Goal: Task Accomplishment & Management: Manage account settings

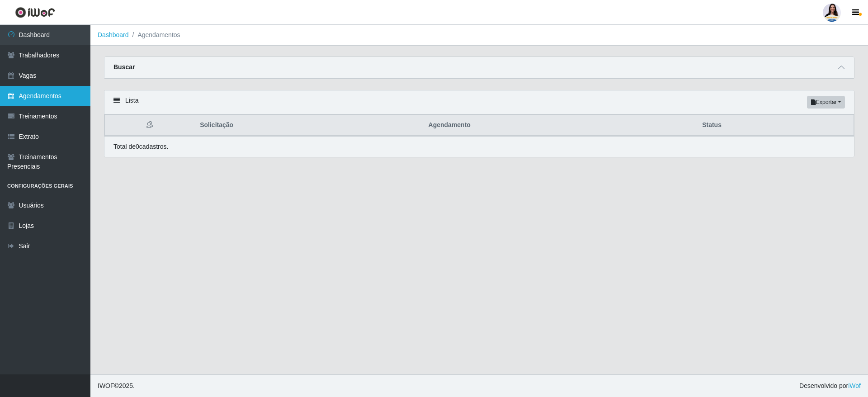
click at [35, 93] on link "Agendamentos" at bounding box center [45, 96] width 90 height 20
click at [845, 71] on span at bounding box center [841, 67] width 11 height 10
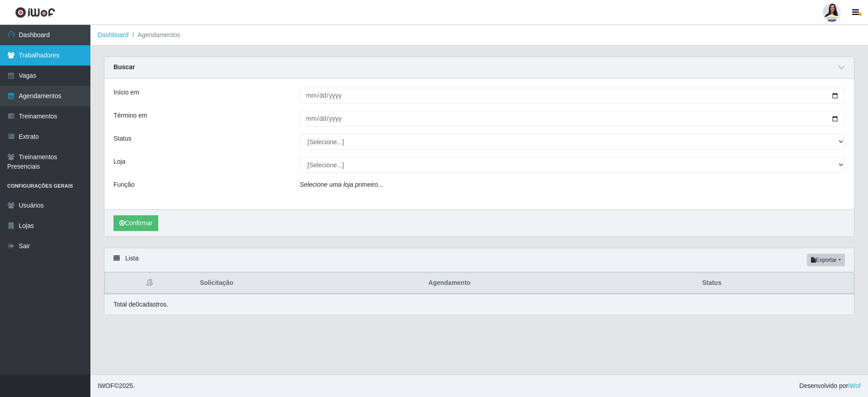
click at [49, 52] on link "Trabalhadores" at bounding box center [45, 55] width 90 height 20
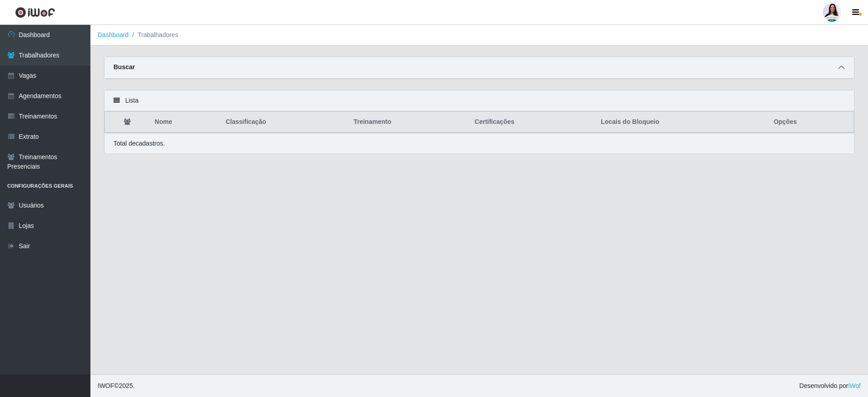
click at [839, 63] on span at bounding box center [841, 67] width 11 height 10
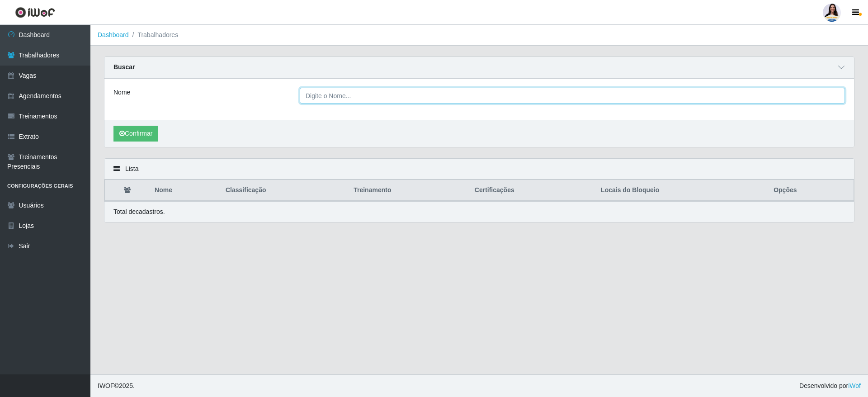
click at [345, 92] on input "Nome" at bounding box center [572, 96] width 545 height 16
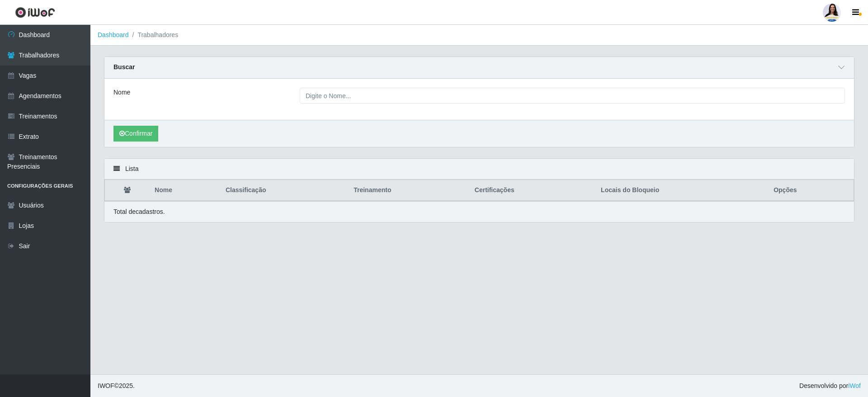
click at [450, 84] on div "Nome" at bounding box center [479, 99] width 750 height 41
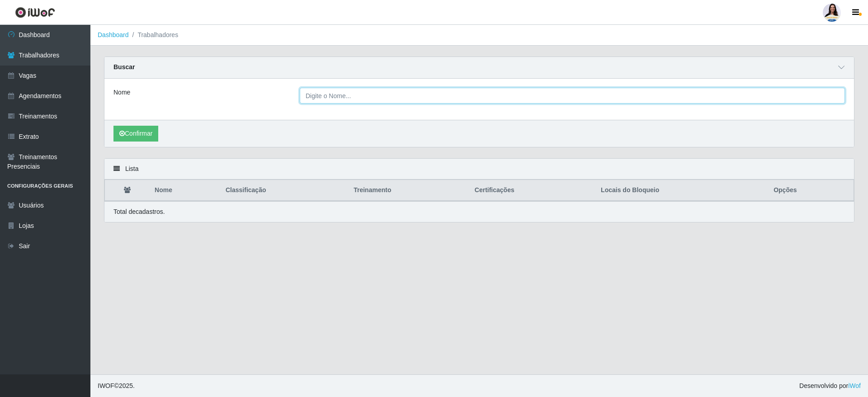
click at [450, 95] on input "Nome" at bounding box center [572, 96] width 545 height 16
type input "g"
type input "GIDEON"
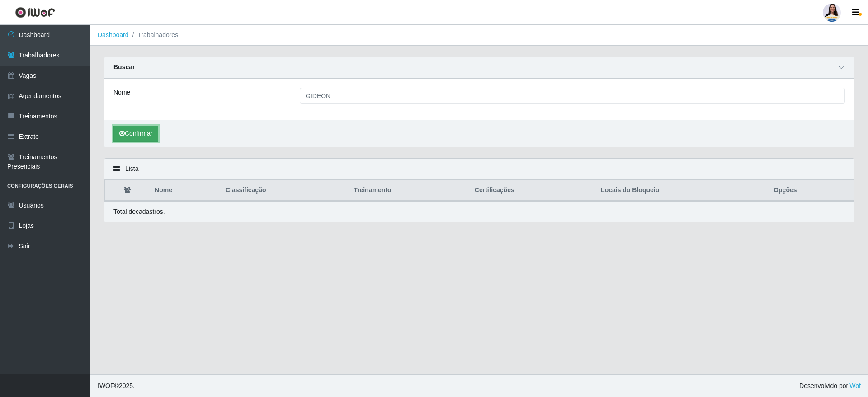
click at [139, 128] on button "Confirmar" at bounding box center [136, 134] width 45 height 16
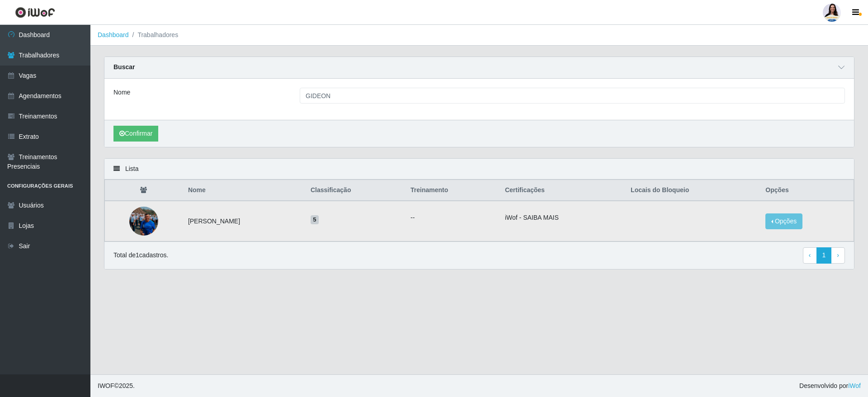
click at [223, 223] on td "[PERSON_NAME]" at bounding box center [244, 221] width 123 height 41
click at [140, 223] on img at bounding box center [143, 221] width 29 height 52
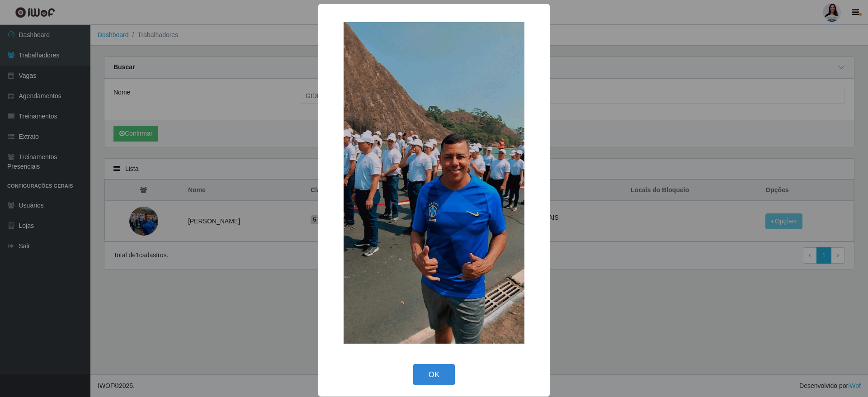
click at [631, 359] on div "× OK Cancel" at bounding box center [434, 198] width 868 height 397
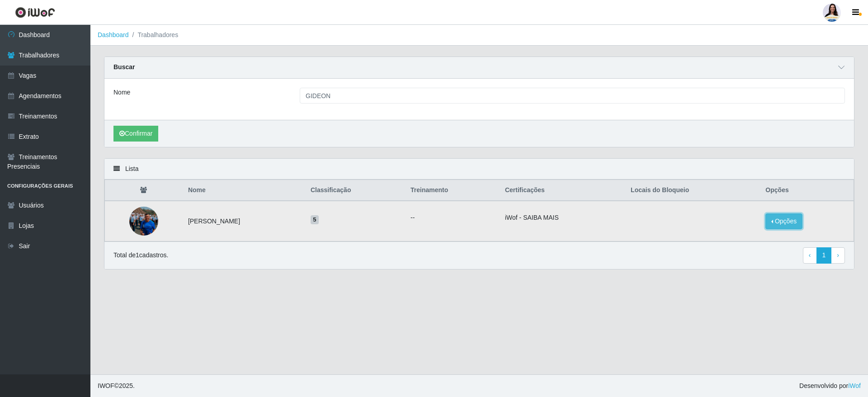
click at [792, 221] on button "Opções" at bounding box center [784, 221] width 37 height 16
click at [729, 231] on button "Bloquear - Loja" at bounding box center [727, 230] width 73 height 19
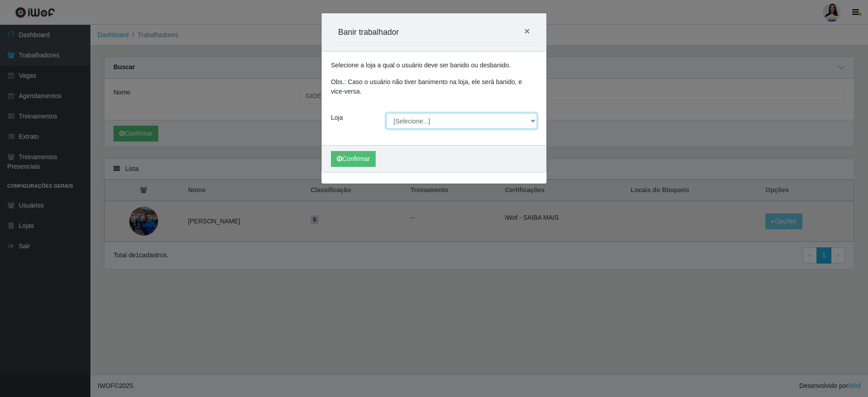
click at [394, 116] on select "[Selecione...] Atacado Vem - [GEOGRAPHIC_DATA] 30 Laranjeiras Velha Atacado Vem…" at bounding box center [461, 121] width 151 height 16
select select "450"
click at [386, 113] on select "[Selecione...] Atacado Vem - [GEOGRAPHIC_DATA] 30 Laranjeiras Velha Atacado Vem…" at bounding box center [461, 121] width 151 height 16
click at [349, 160] on button "Confirmar" at bounding box center [353, 159] width 45 height 16
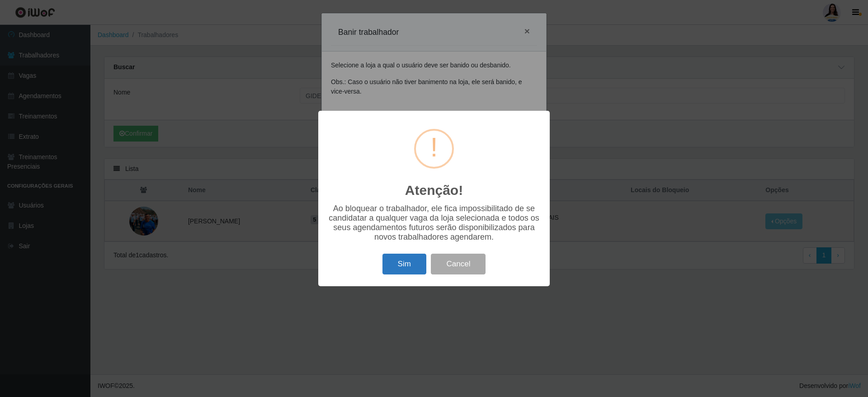
click at [396, 271] on button "Sim" at bounding box center [405, 264] width 44 height 21
